Goal: Task Accomplishment & Management: Manage account settings

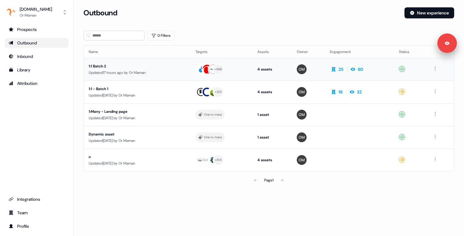
click at [154, 70] on div "Updated 17 hours ago by Or Maman" at bounding box center [137, 73] width 97 height 6
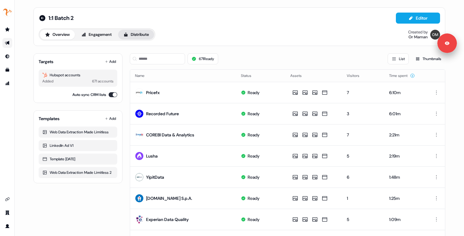
click at [135, 35] on button "Distribute" at bounding box center [136, 35] width 36 height 10
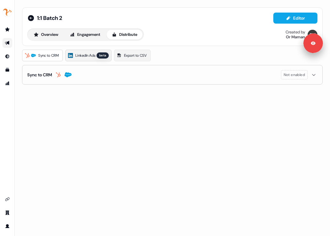
click at [93, 54] on span "LinkedIn Ads" at bounding box center [85, 55] width 20 height 6
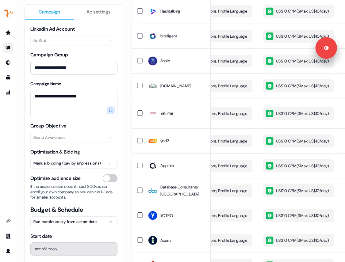
scroll to position [1110, 0]
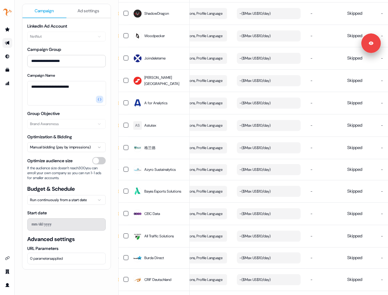
scroll to position [2775, 0]
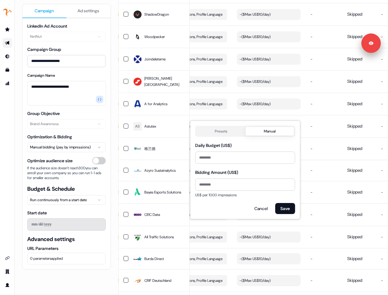
click at [223, 129] on button "Presets" at bounding box center [221, 131] width 49 height 9
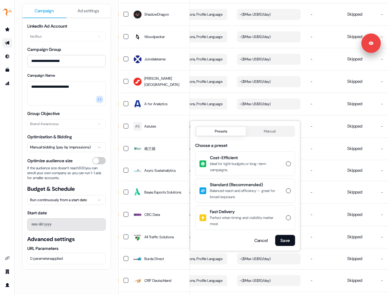
click at [283, 163] on div "Cost-Efficient Ideal for tight budgets or long-term campaigns." at bounding box center [245, 163] width 99 height 23
click at [286, 163] on button "Cost-Efficient Ideal for tight budgets or long-term campaigns." at bounding box center [288, 163] width 5 height 5
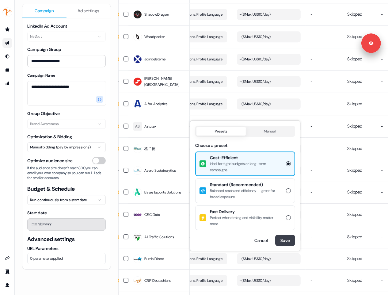
click at [286, 236] on button "Save" at bounding box center [285, 240] width 20 height 11
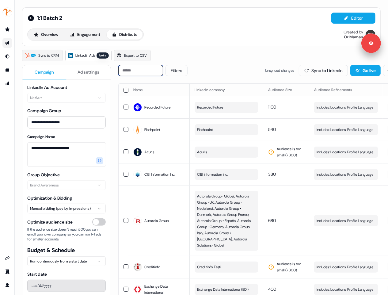
click at [126, 69] on input at bounding box center [140, 70] width 45 height 11
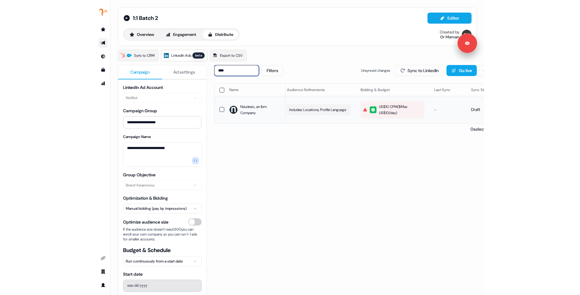
scroll to position [0, 124]
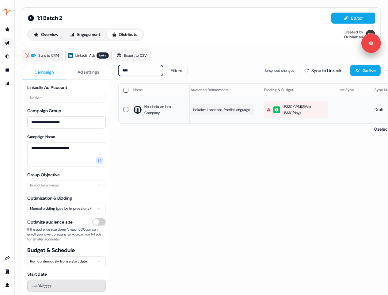
type input "****"
click at [285, 106] on div "US$10 CPM ($ Max US$10/day )" at bounding box center [296, 110] width 58 height 12
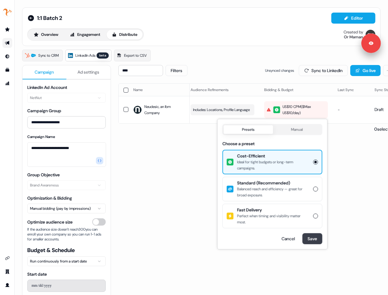
click at [310, 237] on button "Save" at bounding box center [313, 238] width 20 height 11
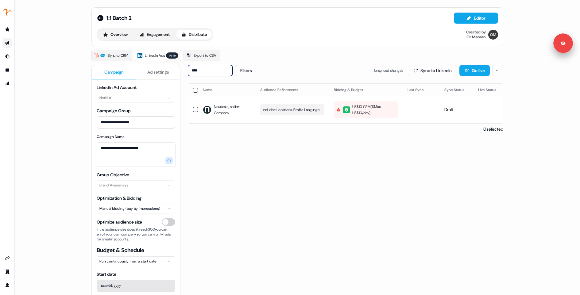
click at [231, 72] on input "****" at bounding box center [210, 70] width 45 height 11
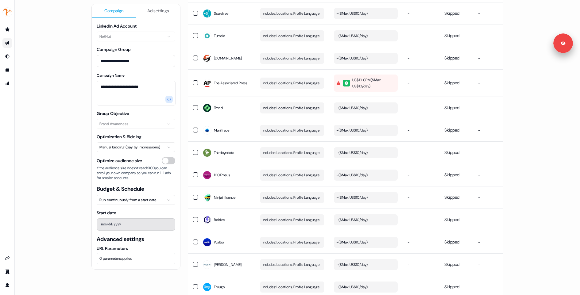
scroll to position [3183, 0]
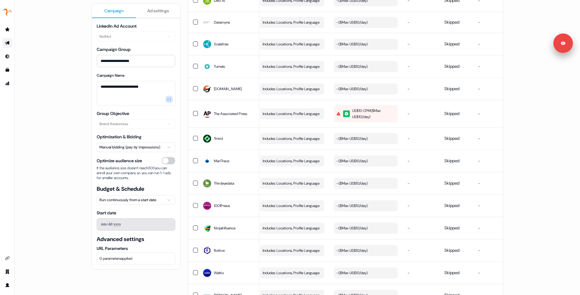
drag, startPoint x: 194, startPoint y: 163, endPoint x: 197, endPoint y: 142, distance: 21.9
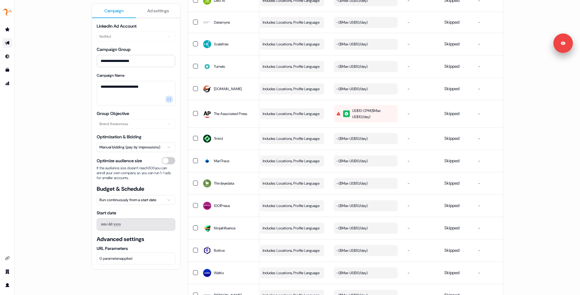
drag, startPoint x: 194, startPoint y: 94, endPoint x: 214, endPoint y: 100, distance: 21.2
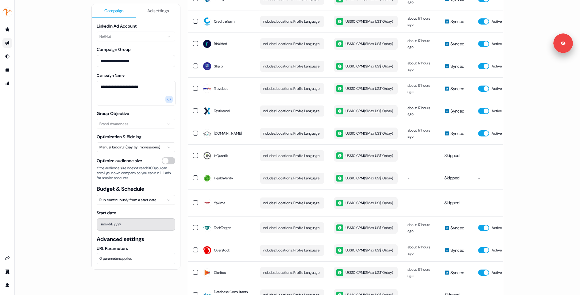
scroll to position [0, 0]
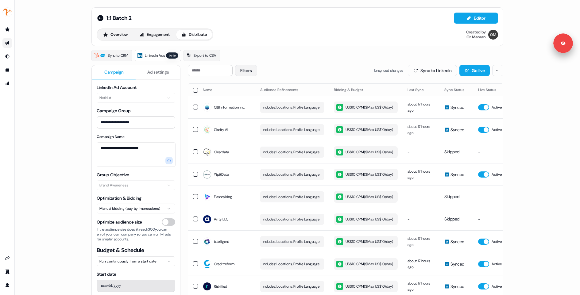
click at [243, 70] on button "Filters" at bounding box center [246, 70] width 22 height 11
click at [246, 83] on button "Action needed" at bounding box center [244, 84] width 5 height 5
click at [316, 112] on button "Apply" at bounding box center [309, 113] width 22 height 11
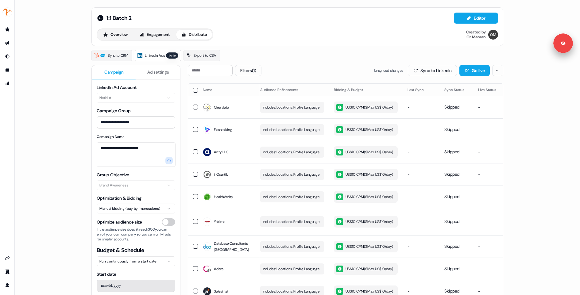
click at [194, 89] on button "button" at bounding box center [195, 90] width 5 height 5
click at [388, 70] on button "Update Bidding & Budget" at bounding box center [458, 70] width 65 height 11
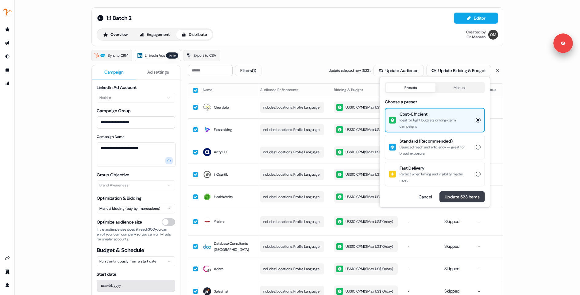
click at [388, 196] on button "Update 523 items" at bounding box center [461, 196] width 45 height 11
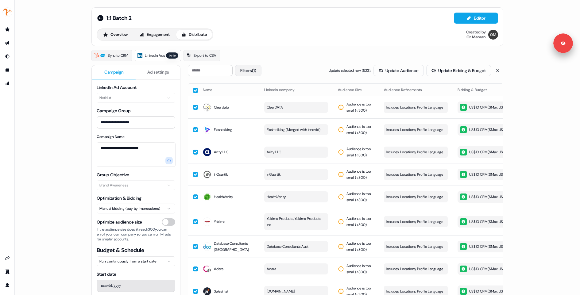
click at [248, 71] on button "Filters (1)" at bounding box center [248, 70] width 26 height 11
click at [246, 103] on button "No issues" at bounding box center [244, 101] width 5 height 5
click at [309, 111] on button "Apply" at bounding box center [309, 113] width 22 height 11
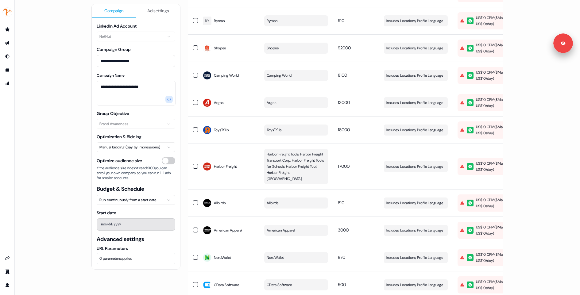
scroll to position [3253, 0]
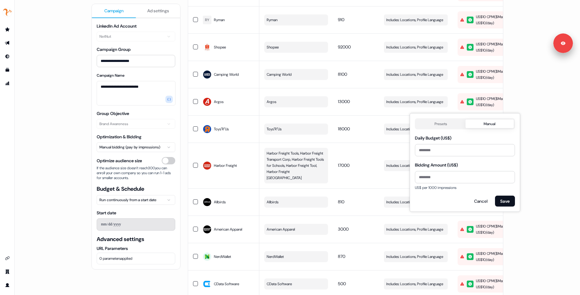
click at [388, 131] on div "Presets Manual Daily Budget (US$) ** Bidding Amount (US$) US$ per 1000 impressi…" at bounding box center [465, 162] width 100 height 88
click at [388, 128] on div "Presets Manual" at bounding box center [465, 123] width 100 height 11
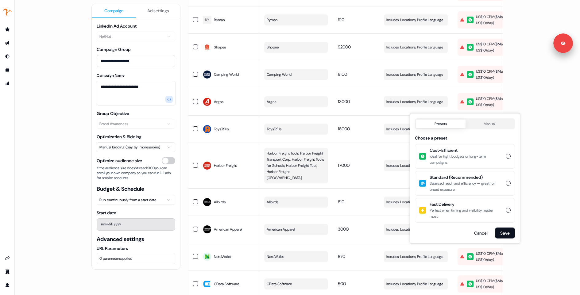
click at [388, 126] on button "Presets" at bounding box center [440, 124] width 49 height 9
click at [388, 156] on div "Ideal for tight budgets or long-term campaigns." at bounding box center [465, 159] width 72 height 12
click at [388, 156] on button "Cost-Efficient Ideal for tight budgets or long-term campaigns." at bounding box center [507, 156] width 5 height 5
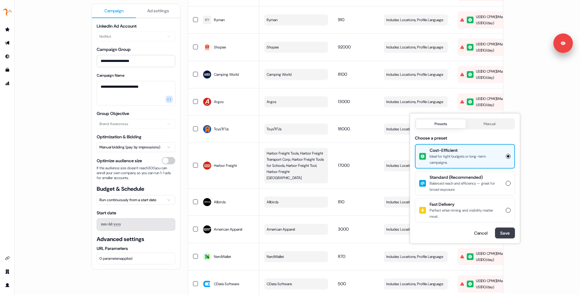
click at [388, 234] on button "Save" at bounding box center [505, 233] width 20 height 11
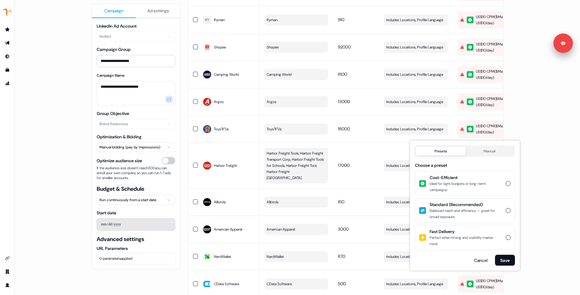
click at [388, 152] on button "Presets" at bounding box center [440, 151] width 49 height 9
click at [388, 181] on div "Ideal for tight budgets or long-term campaigns." at bounding box center [465, 187] width 72 height 12
click at [388, 181] on button "Cost-Efficient Ideal for tight budgets or long-term campaigns." at bounding box center [507, 183] width 5 height 5
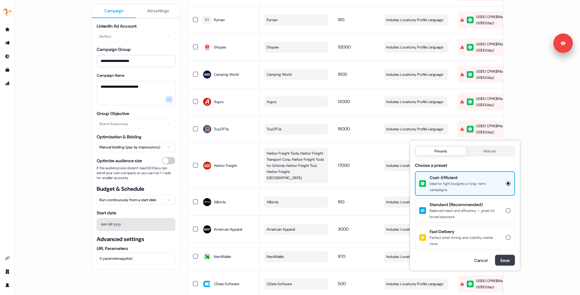
click at [388, 259] on button "Save" at bounding box center [505, 260] width 20 height 11
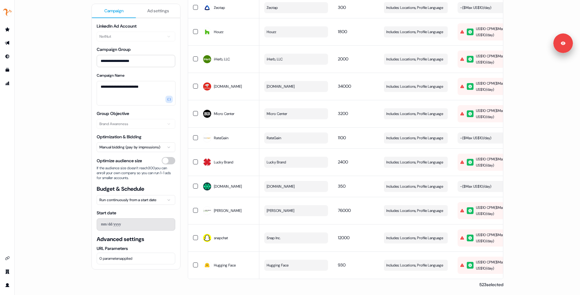
scroll to position [3763, 0]
click at [388, 11] on div "- ($ Max US$10/day )" at bounding box center [475, 8] width 31 height 6
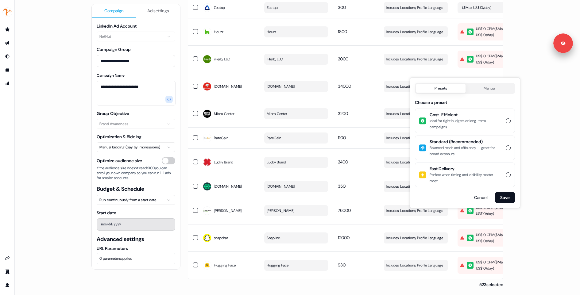
click at [388, 91] on button "Presets" at bounding box center [440, 88] width 49 height 9
click at [388, 119] on div "Ideal for tight budgets or long-term campaigns." at bounding box center [465, 124] width 72 height 12
click at [388, 119] on button "Cost-Efficient Ideal for tight budgets or long-term campaigns." at bounding box center [507, 120] width 5 height 5
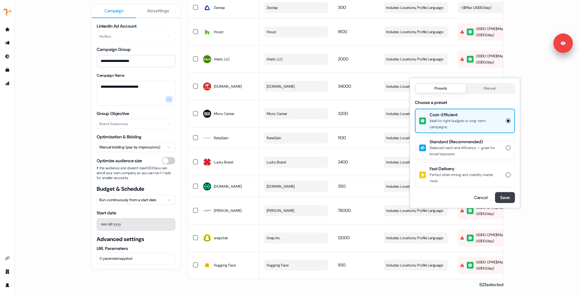
click at [388, 195] on button "Save" at bounding box center [505, 197] width 20 height 11
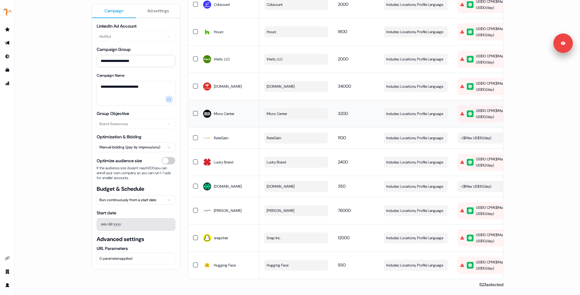
scroll to position [3827, 0]
click at [388, 127] on td "US$10 CPM ($ Max US$10/day )" at bounding box center [489, 113] width 74 height 27
click at [388, 141] on div "- ($ Max US$10/day )" at bounding box center [475, 138] width 31 height 6
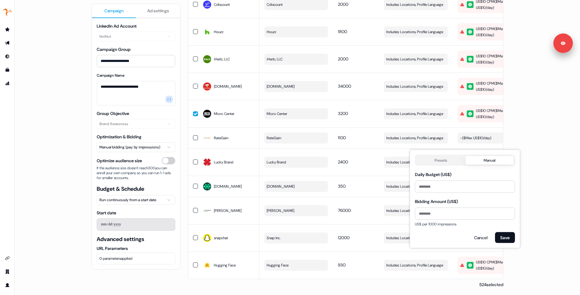
click at [388, 162] on button "Presets" at bounding box center [440, 160] width 49 height 9
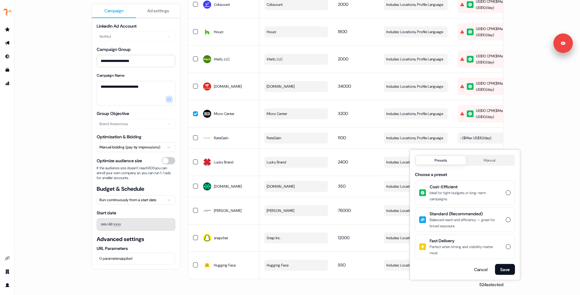
click at [388, 193] on div "Ideal for tight budgets or long-term campaigns." at bounding box center [465, 196] width 72 height 12
click at [388, 193] on button "Cost-Efficient Ideal for tight budgets or long-term campaigns." at bounding box center [507, 192] width 5 height 5
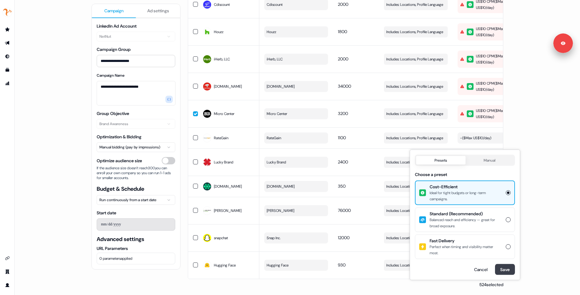
click at [388, 268] on button "Save" at bounding box center [505, 269] width 20 height 11
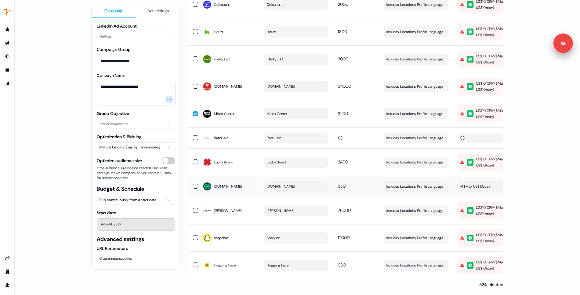
scroll to position [3833, 0]
click at [388, 185] on button "- ($ Max US$10/day )" at bounding box center [489, 186] width 64 height 11
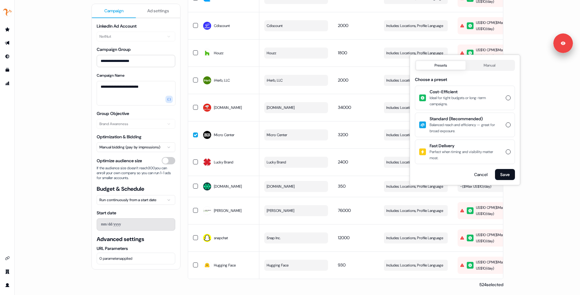
click at [388, 99] on div "Presets Manual Choose a preset Cost-Efficient Ideal for tight budgets or long-t…" at bounding box center [465, 120] width 100 height 120
click at [388, 105] on div "Ideal for tight budgets or long-term campaigns." at bounding box center [465, 101] width 72 height 12
click at [388, 100] on button "Cost-Efficient Ideal for tight budgets or long-term campaigns." at bounding box center [507, 97] width 5 height 5
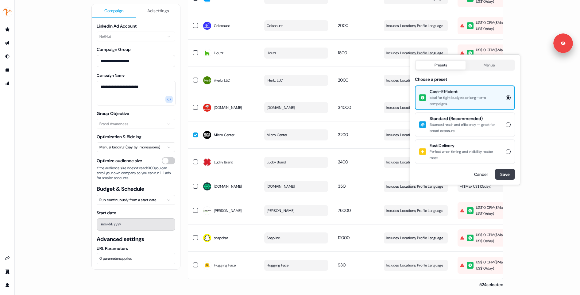
click at [388, 170] on button "Save" at bounding box center [505, 174] width 20 height 11
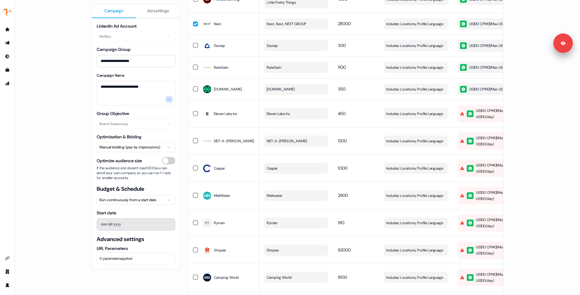
scroll to position [3116, 0]
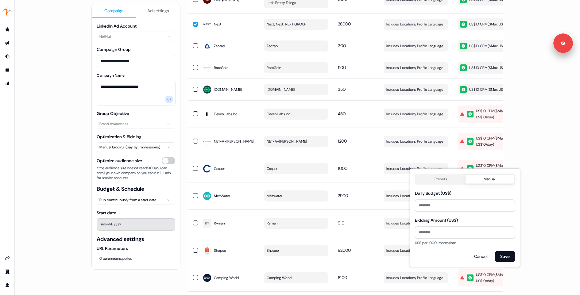
click at [388, 178] on body "**********" at bounding box center [290, 147] width 580 height 295
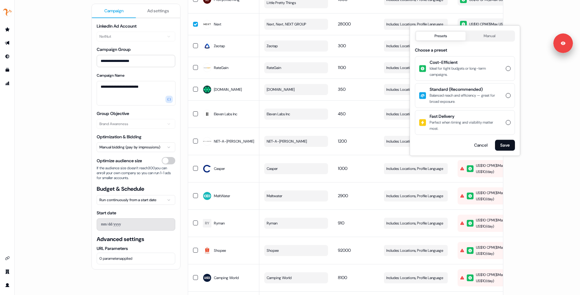
click at [388, 76] on div "Ideal for tight budgets or long-term campaigns." at bounding box center [465, 72] width 72 height 12
click at [388, 71] on button "Cost-Efficient Ideal for tight budgets or long-term campaigns." at bounding box center [507, 68] width 5 height 5
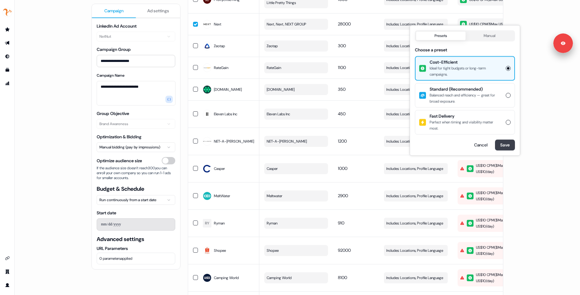
click at [388, 145] on button "Save" at bounding box center [505, 145] width 20 height 11
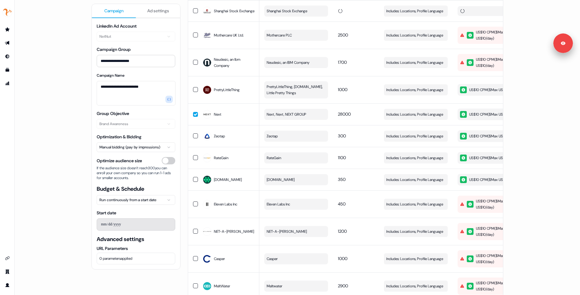
scroll to position [3008, 0]
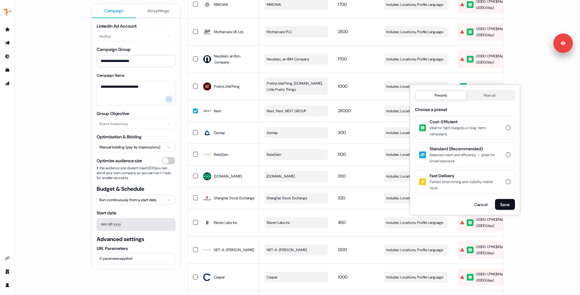
click at [388, 126] on div "Presets Manual Choose a preset Cost-Efficient Ideal for tight budgets or long-t…" at bounding box center [465, 150] width 100 height 120
click at [388, 131] on div "Ideal for tight budgets or long-term campaigns." at bounding box center [465, 131] width 72 height 12
click at [388, 130] on button "Cost-Efficient Ideal for tight budgets or long-term campaigns." at bounding box center [507, 127] width 5 height 5
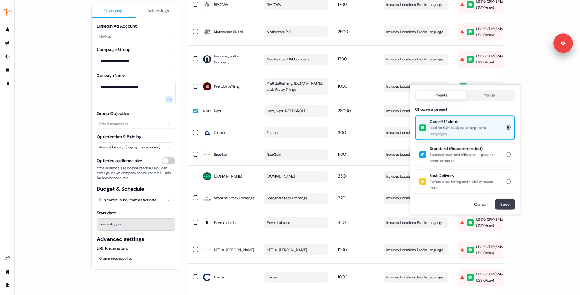
click at [388, 203] on button "Save" at bounding box center [505, 204] width 20 height 11
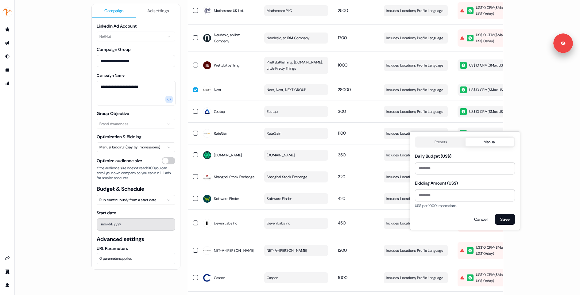
click at [388, 141] on button "Presets" at bounding box center [440, 142] width 49 height 9
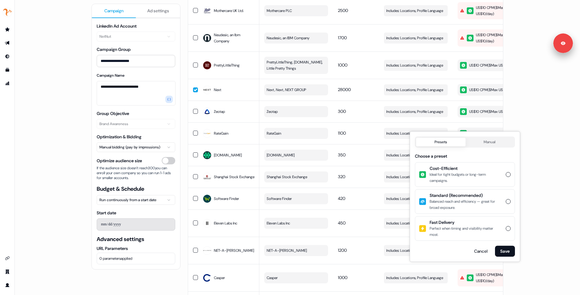
click at [388, 173] on div "Ideal for tight budgets or long-term campaigns." at bounding box center [465, 177] width 72 height 12
click at [388, 173] on button "Cost-Efficient Ideal for tight budgets or long-term campaigns." at bounding box center [507, 174] width 5 height 5
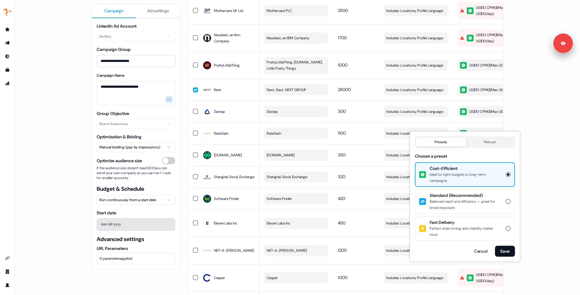
drag, startPoint x: 507, startPoint y: 250, endPoint x: 483, endPoint y: 187, distance: 67.3
click at [388, 250] on button "Save" at bounding box center [505, 251] width 20 height 11
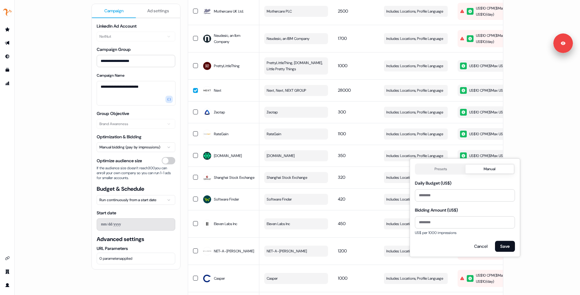
click at [388, 167] on button "Presets" at bounding box center [440, 169] width 49 height 9
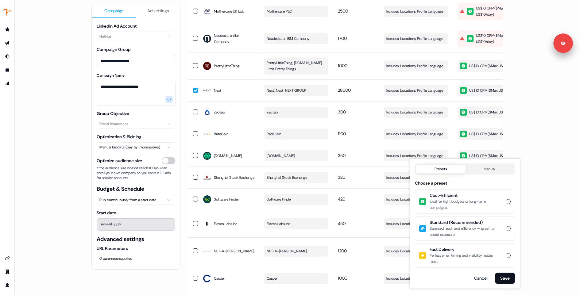
click at [388, 200] on div "Ideal for tight budgets or long-term campaigns." at bounding box center [465, 204] width 72 height 12
click at [388, 200] on button "Cost-Efficient Ideal for tight budgets or long-term campaigns." at bounding box center [507, 201] width 5 height 5
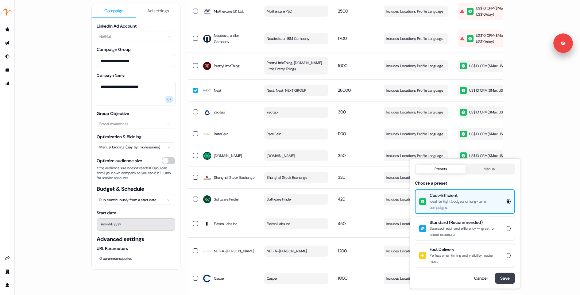
click at [388, 273] on button "Save" at bounding box center [505, 278] width 20 height 11
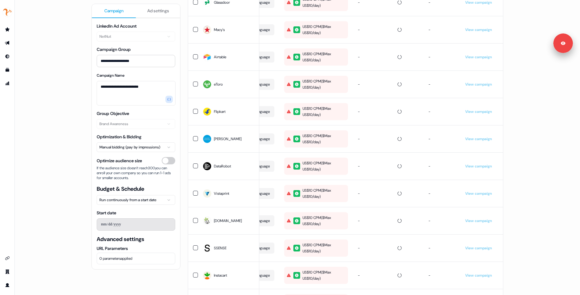
scroll to position [1635, 0]
